Goal: Browse casually: Explore the website without a specific task or goal

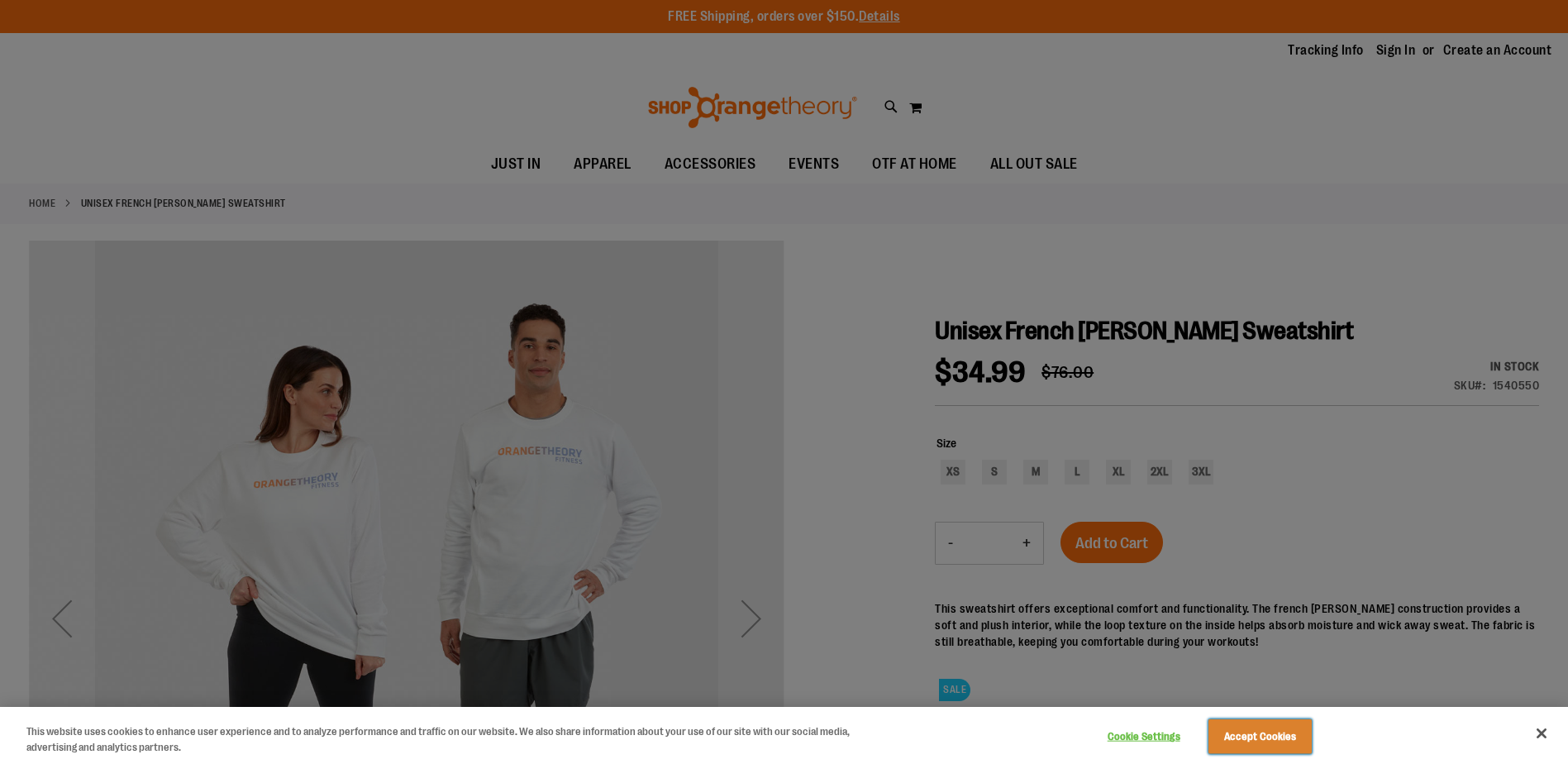
click at [1270, 739] on button "Accept Cookies" at bounding box center [1261, 737] width 104 height 35
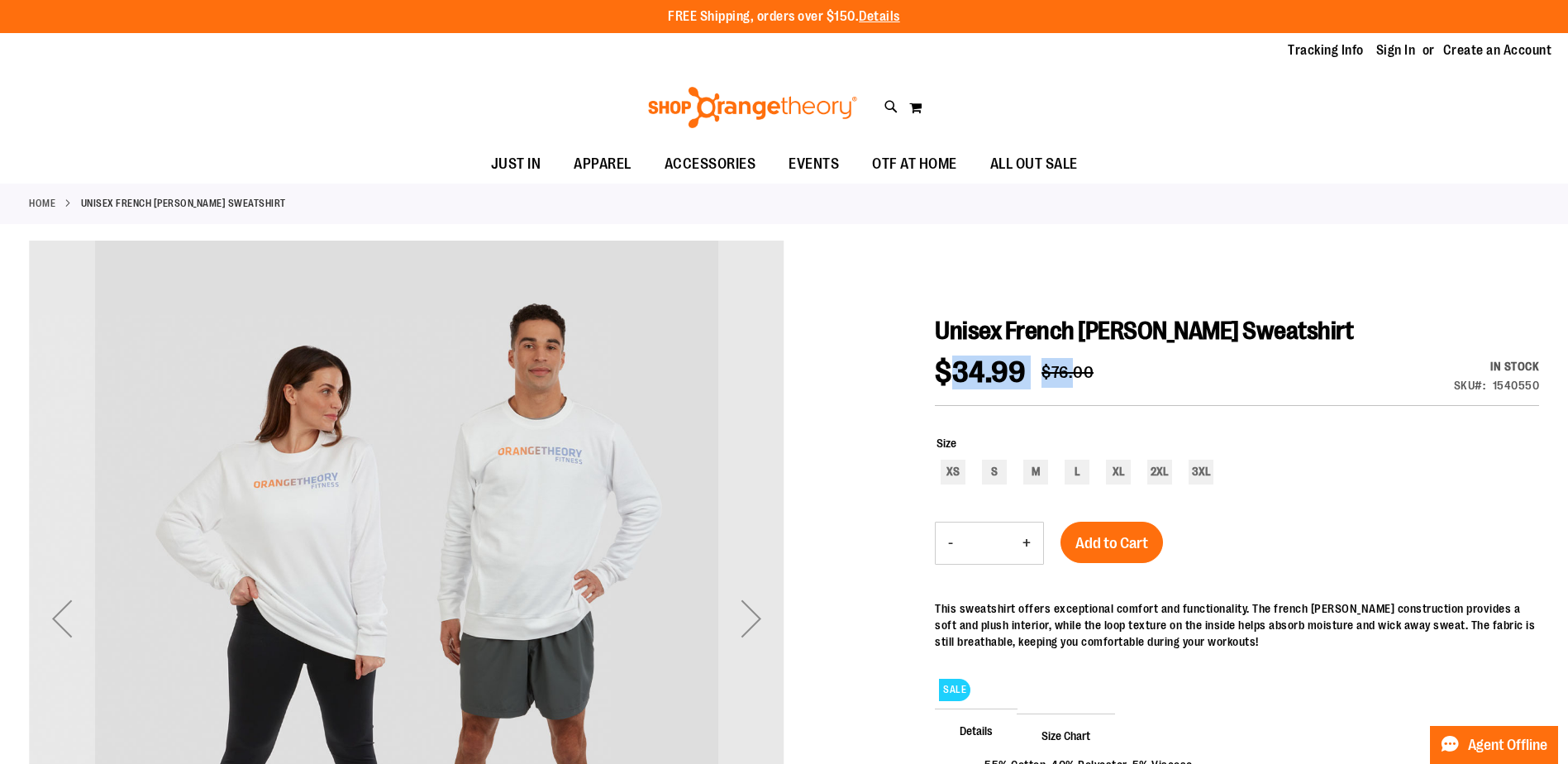
drag, startPoint x: 951, startPoint y: 373, endPoint x: 1075, endPoint y: 361, distance: 124.6
click at [1075, 361] on div "$34.99 Regular Price $76.00" at bounding box center [1022, 381] width 175 height 47
drag, startPoint x: 1075, startPoint y: 361, endPoint x: 1033, endPoint y: 382, distance: 47.0
click at [1033, 382] on span "$34.99" at bounding box center [988, 373] width 107 height 31
drag, startPoint x: 1028, startPoint y: 368, endPoint x: 949, endPoint y: 381, distance: 80.1
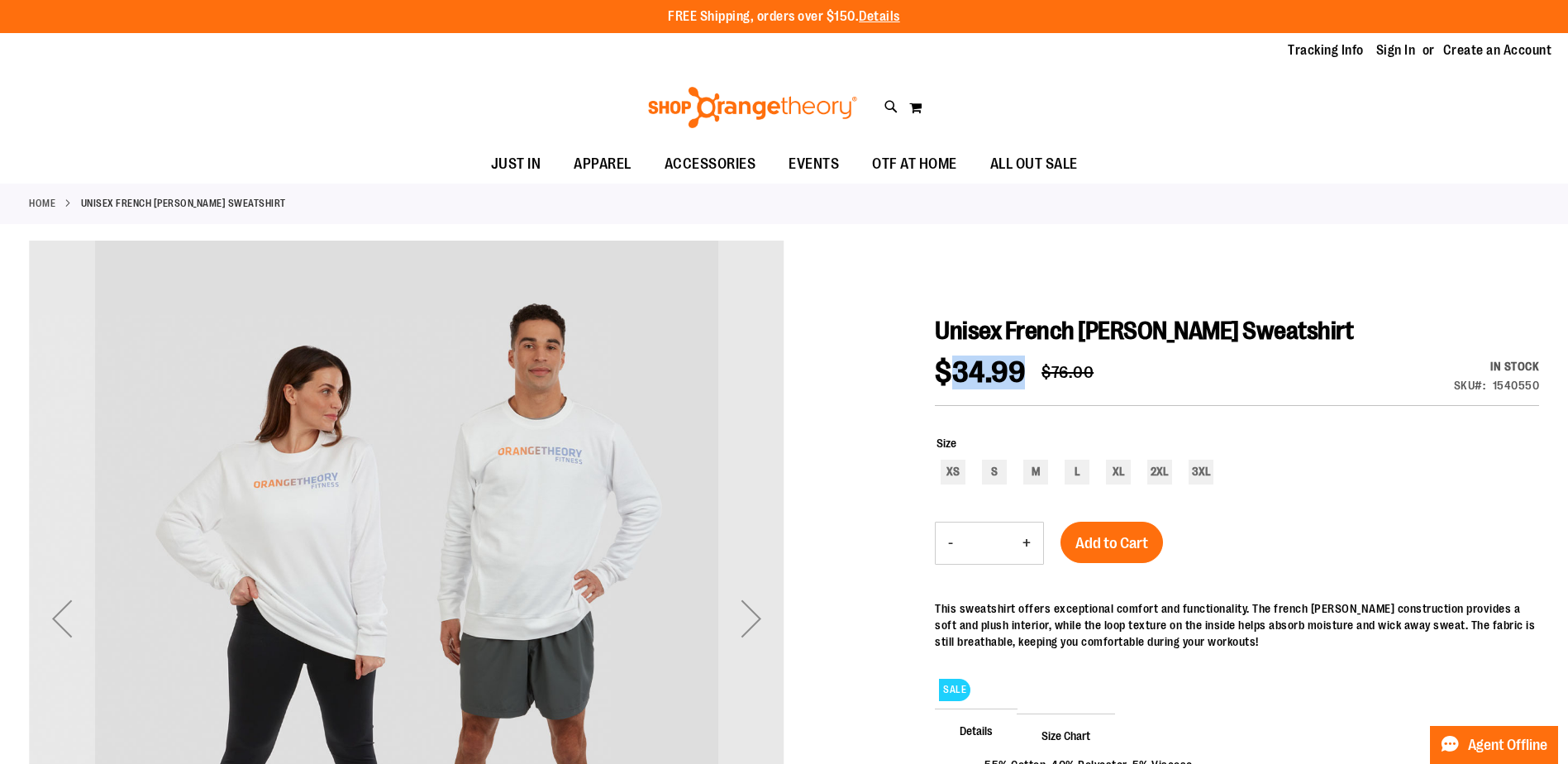
click at [949, 381] on span "$34.99" at bounding box center [988, 373] width 107 height 31
click at [1303, 365] on div "$34.99 Regular Price $76.00 In stock Only %1 left SKU 1540550" at bounding box center [1236, 381] width 604 height 48
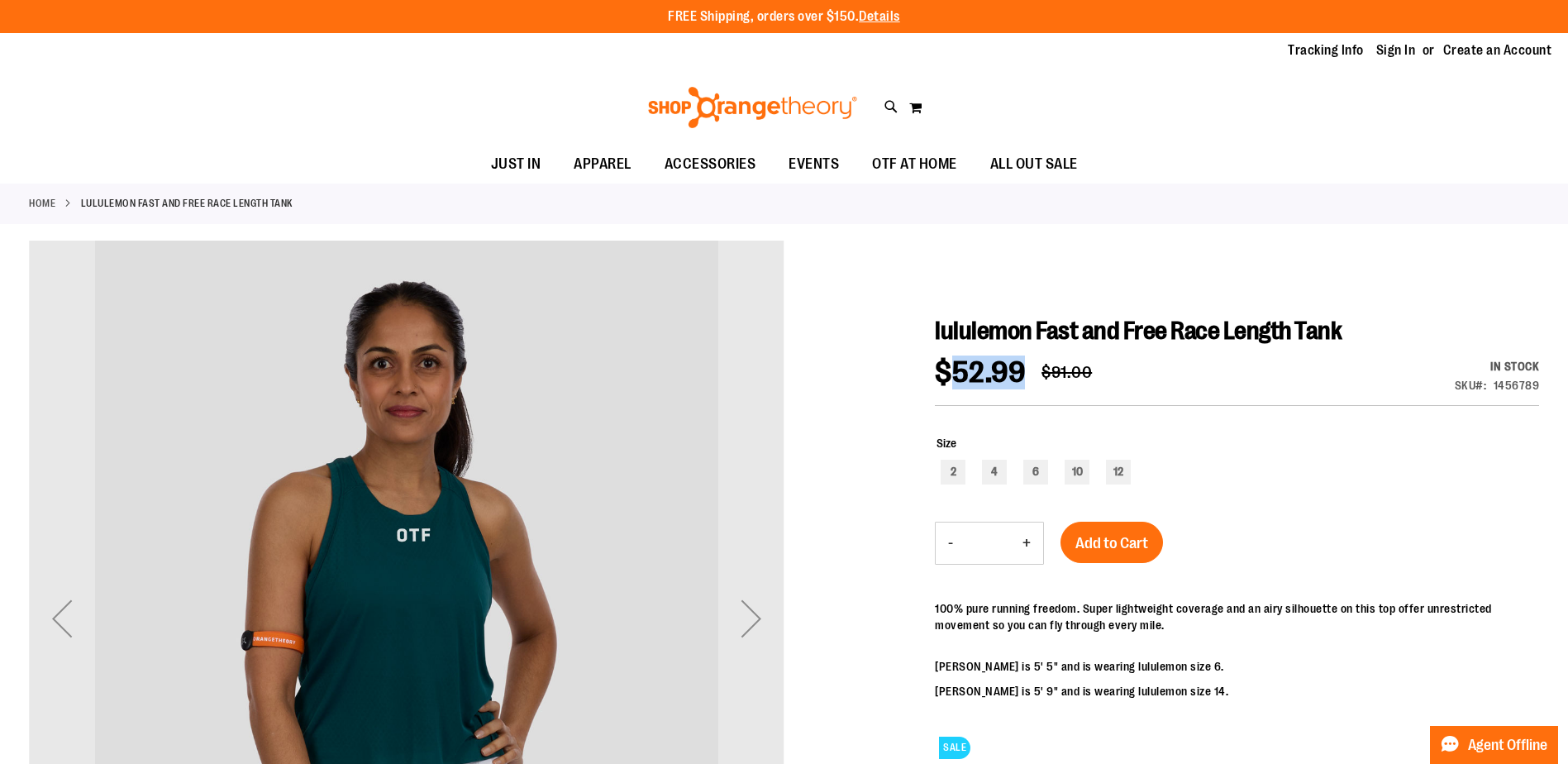
drag, startPoint x: 946, startPoint y: 369, endPoint x: 1025, endPoint y: 367, distance: 79.0
click at [1025, 367] on span "$52.99" at bounding box center [980, 372] width 90 height 34
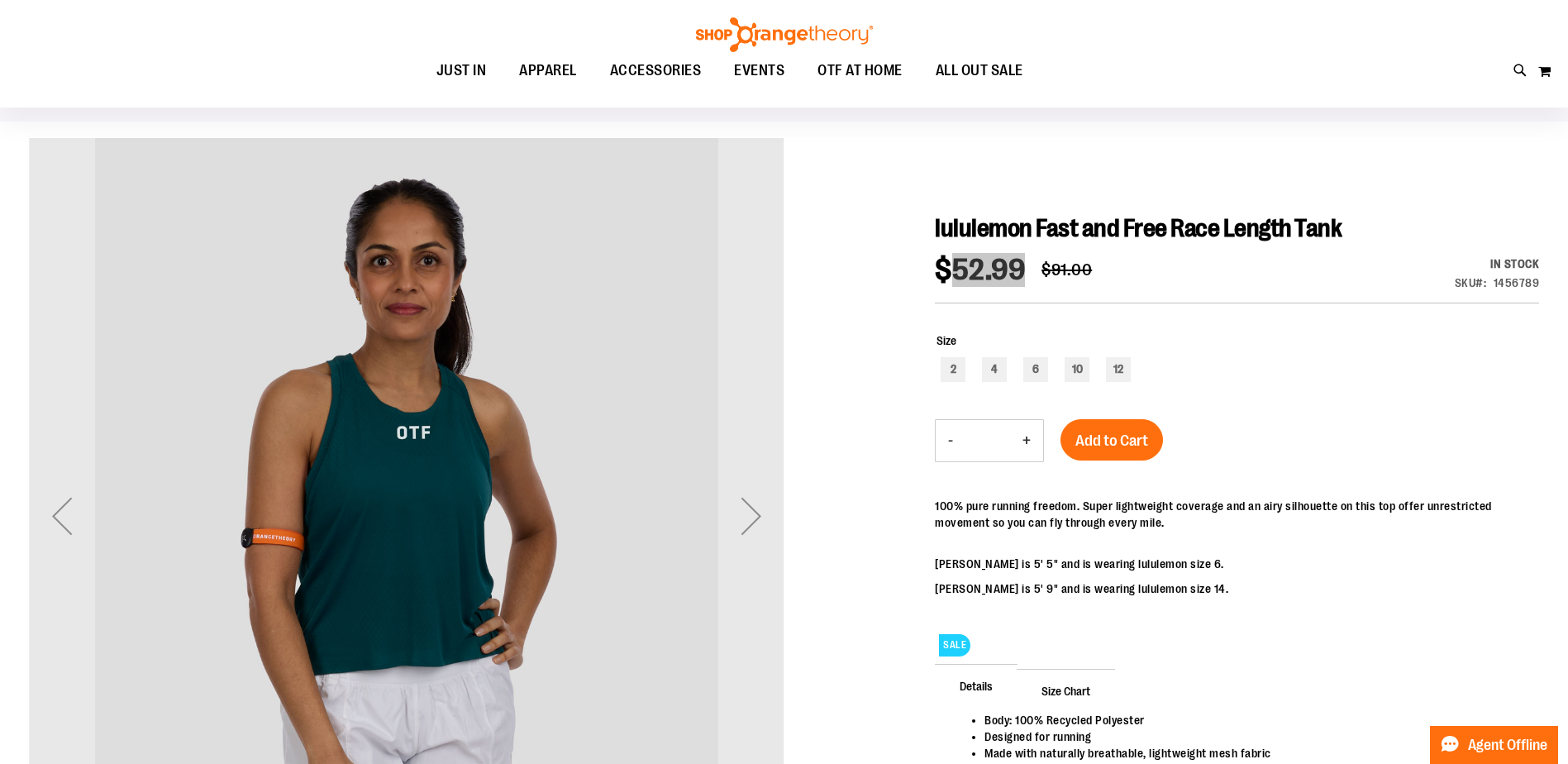
scroll to position [82, 0]
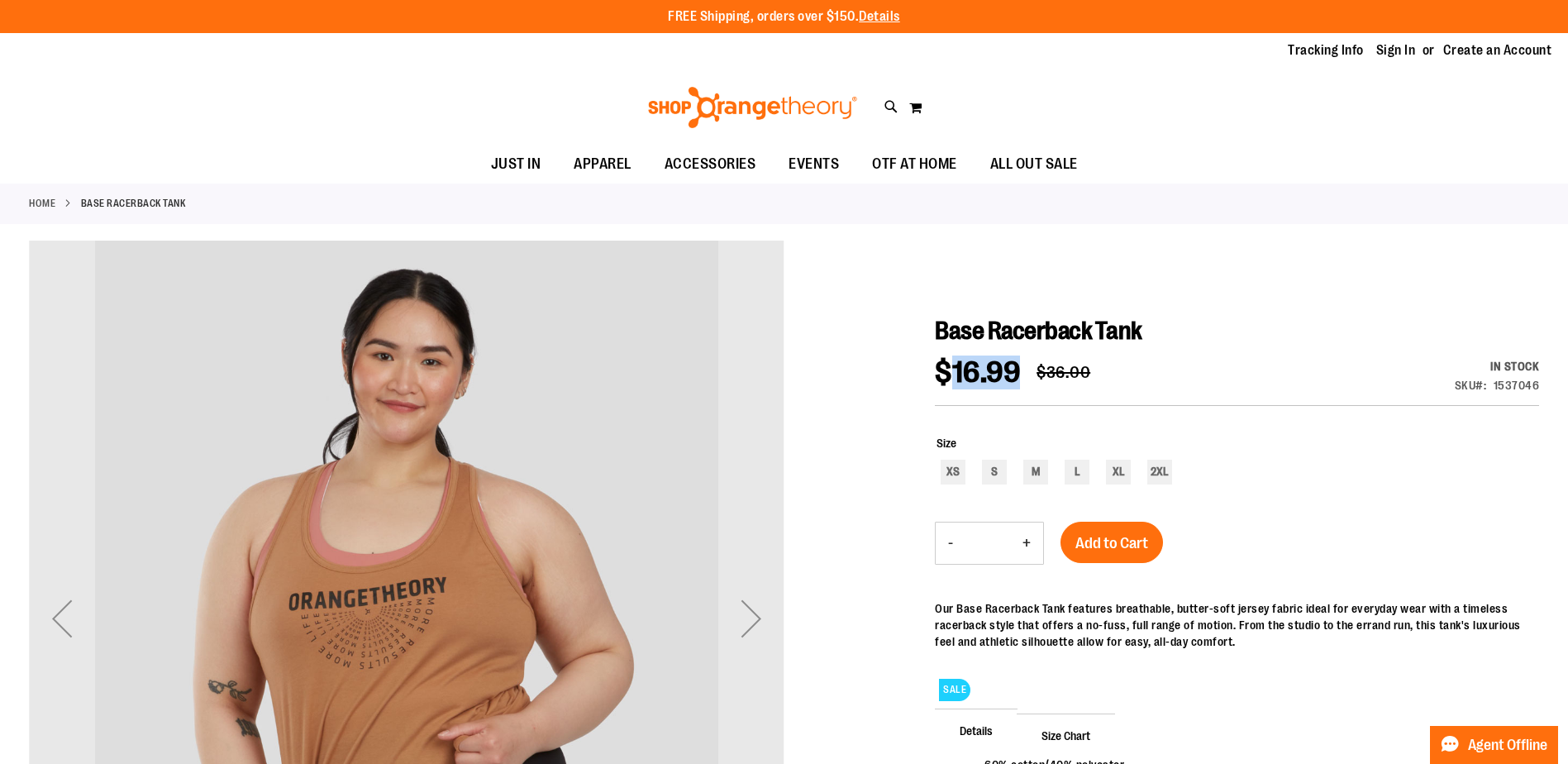
drag, startPoint x: 948, startPoint y: 373, endPoint x: 1033, endPoint y: 369, distance: 85.1
click at [1033, 369] on span "$16.99" at bounding box center [986, 373] width 102 height 31
drag, startPoint x: 1033, startPoint y: 369, endPoint x: 1266, endPoint y: 379, distance: 233.2
click at [1266, 379] on div "$16.99 Regular Price $36.00 In stock Only %1 left SKU 1537046" at bounding box center [1236, 381] width 604 height 48
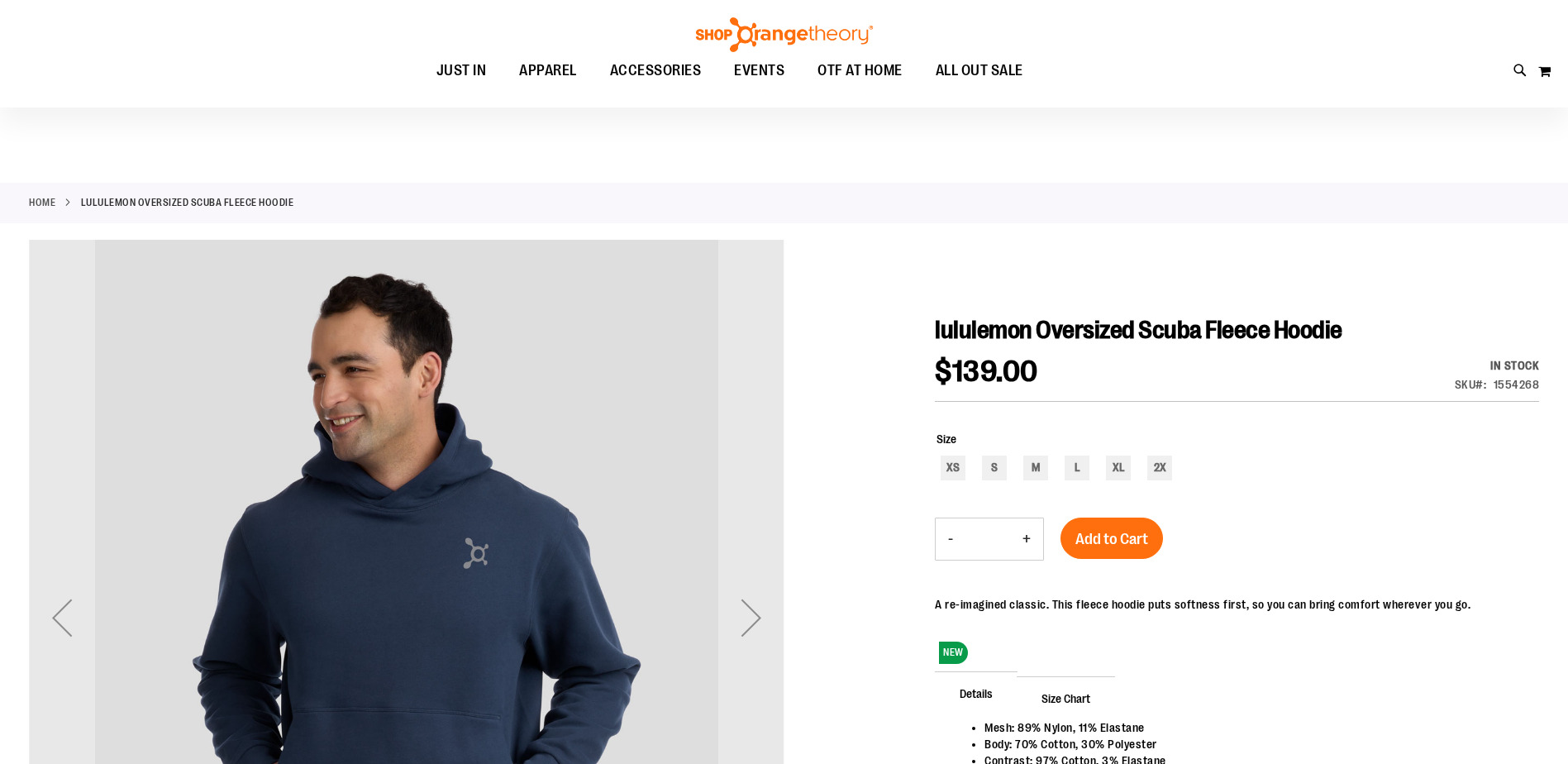
scroll to position [82, 0]
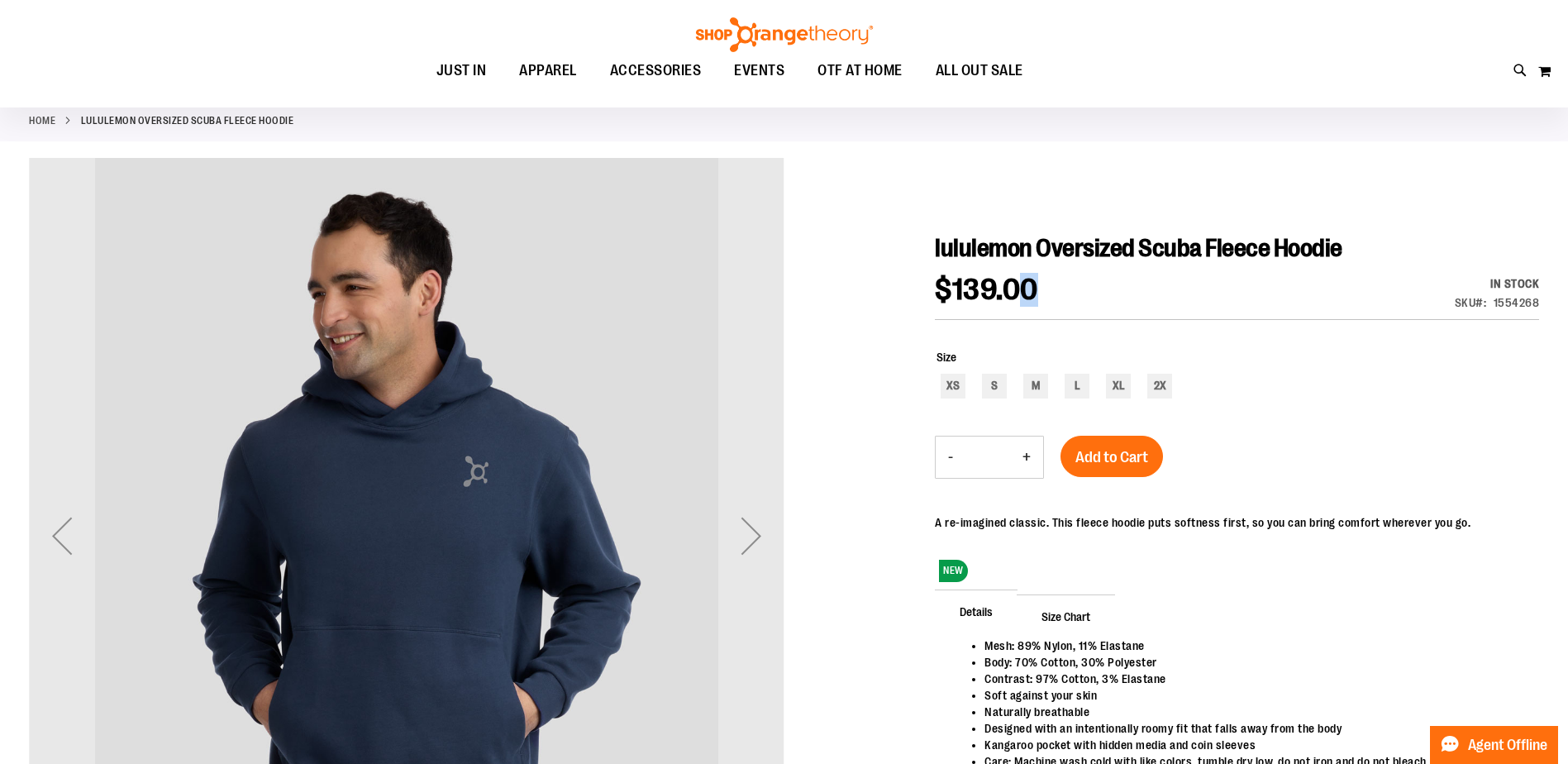
drag, startPoint x: 1048, startPoint y: 280, endPoint x: 1006, endPoint y: 288, distance: 42.8
click at [1006, 288] on span "$139.00" at bounding box center [994, 290] width 119 height 31
